Goal: Task Accomplishment & Management: Use online tool/utility

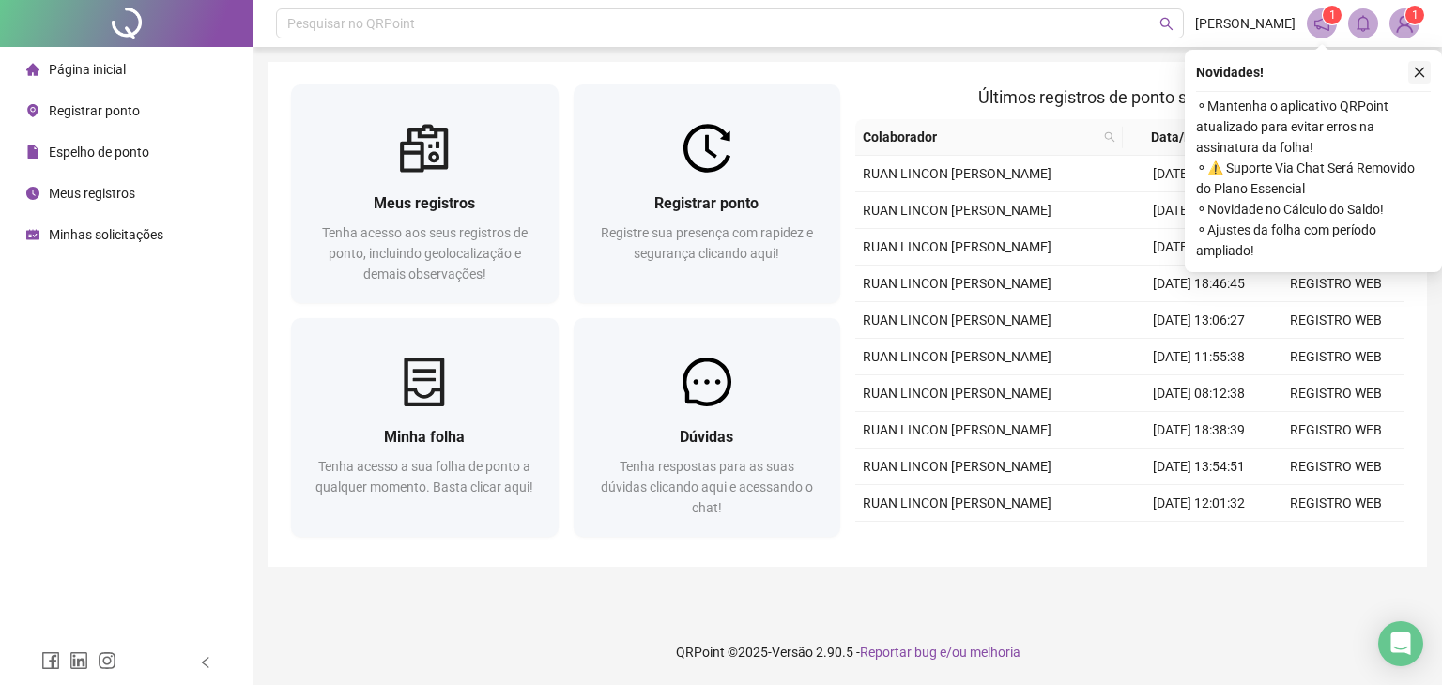
click at [1413, 72] on icon "close" at bounding box center [1419, 72] width 13 height 13
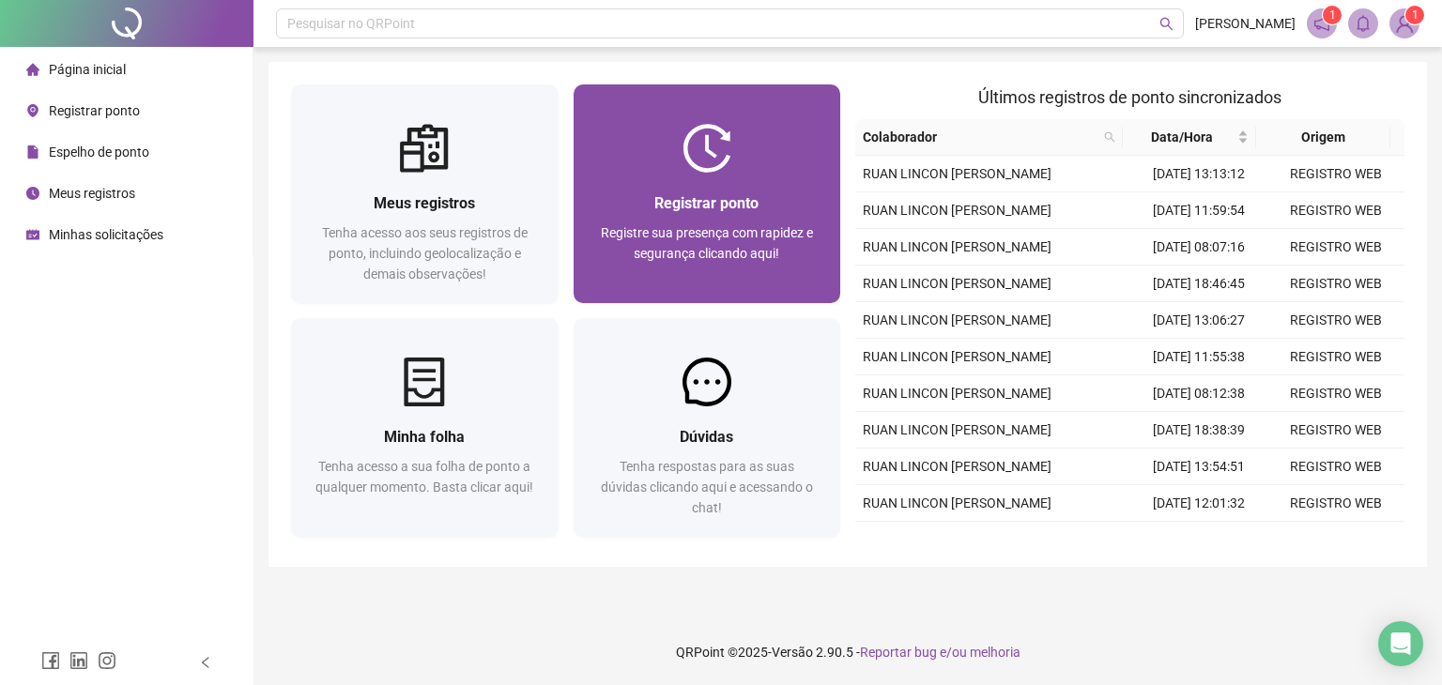
click at [646, 225] on span "Registre sua presença com rapidez e segurança clicando aqui!" at bounding box center [707, 243] width 212 height 36
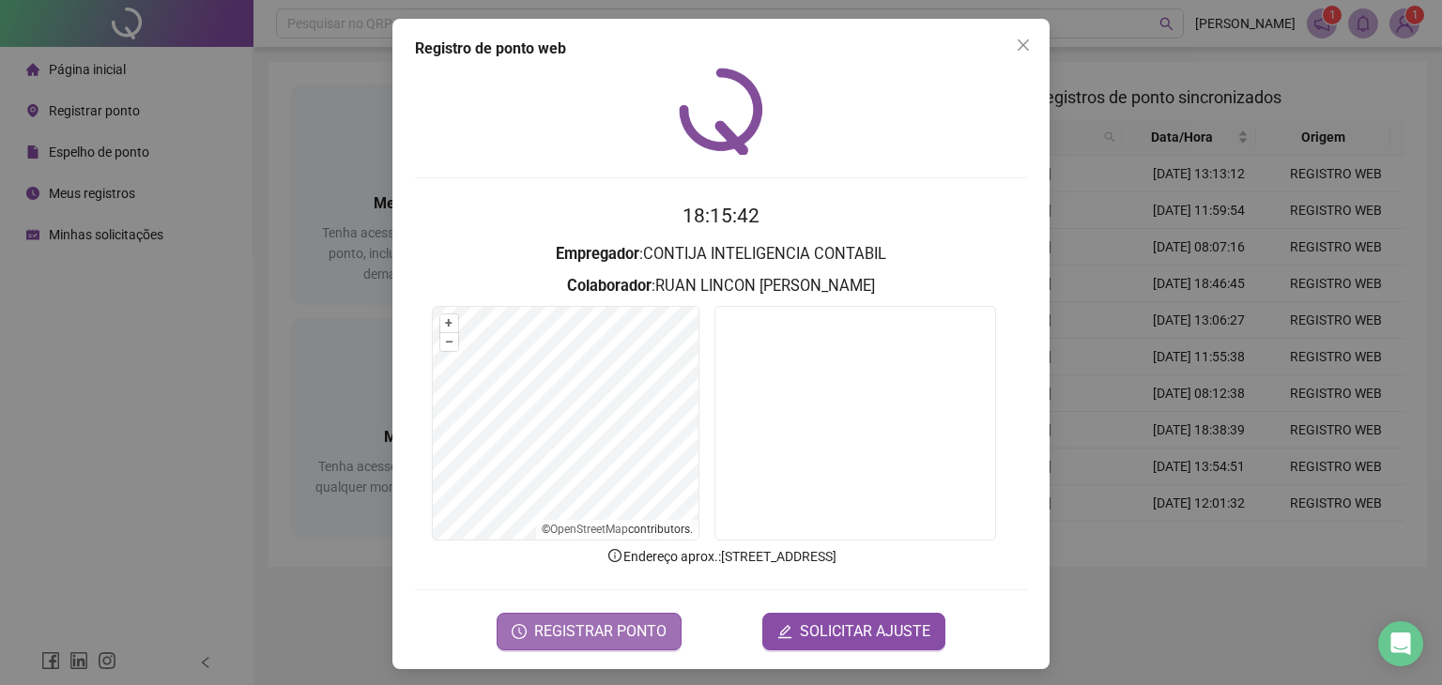
click at [623, 621] on span "REGISTRAR PONTO" at bounding box center [600, 632] width 132 height 23
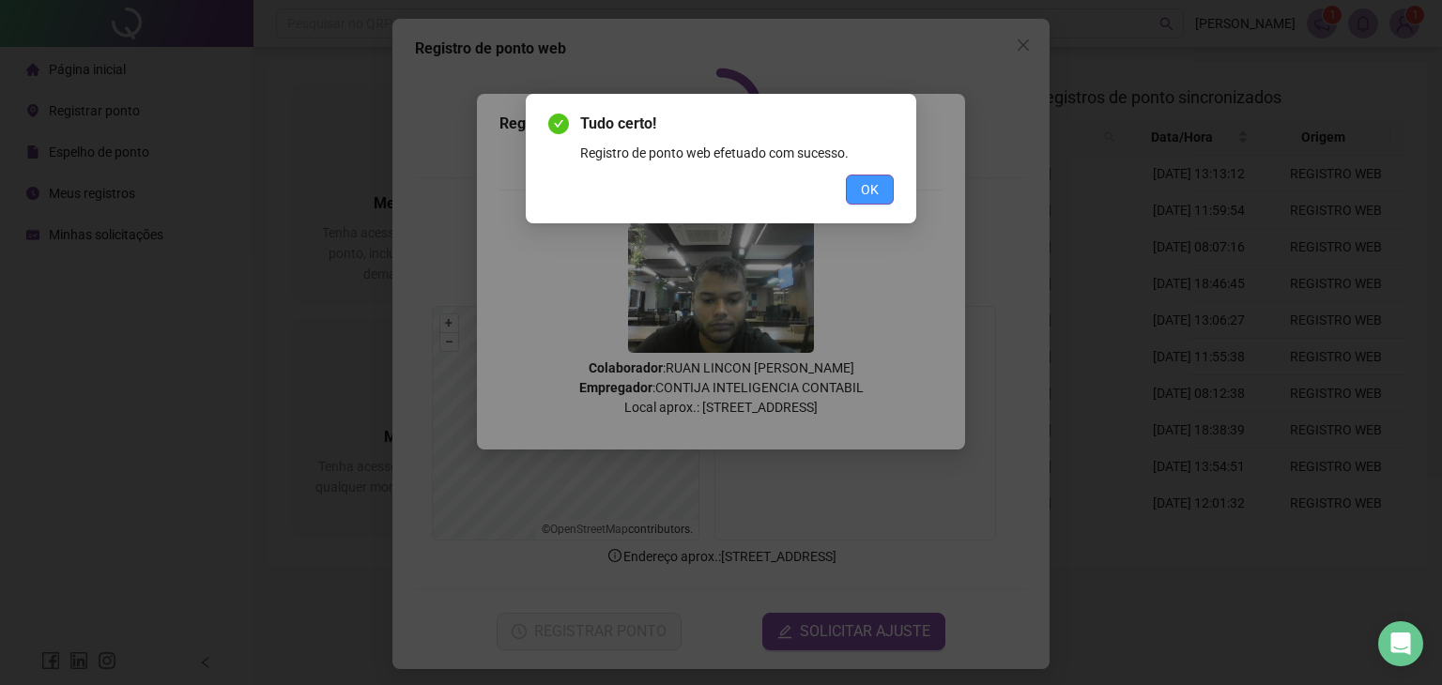
click at [871, 204] on button "OK" at bounding box center [870, 190] width 48 height 30
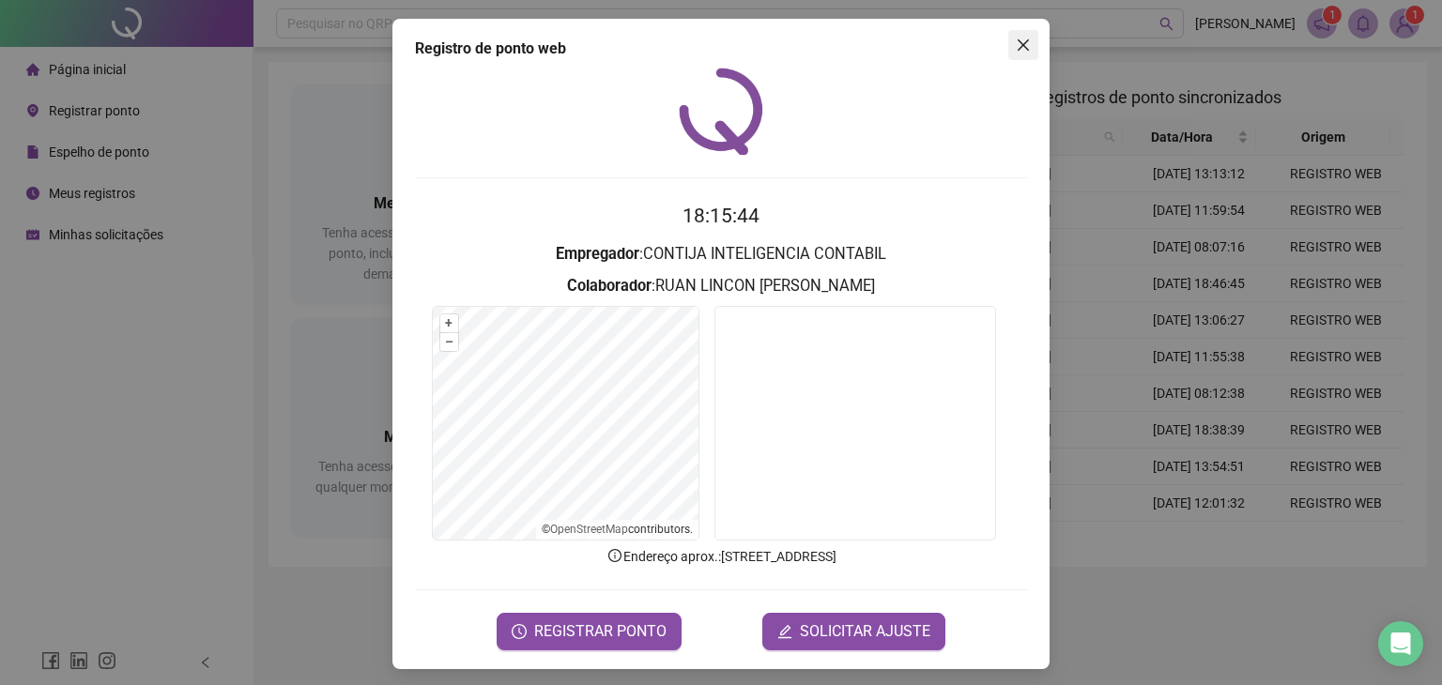
click at [1019, 48] on icon "close" at bounding box center [1023, 44] width 11 height 11
